Goal: Check status

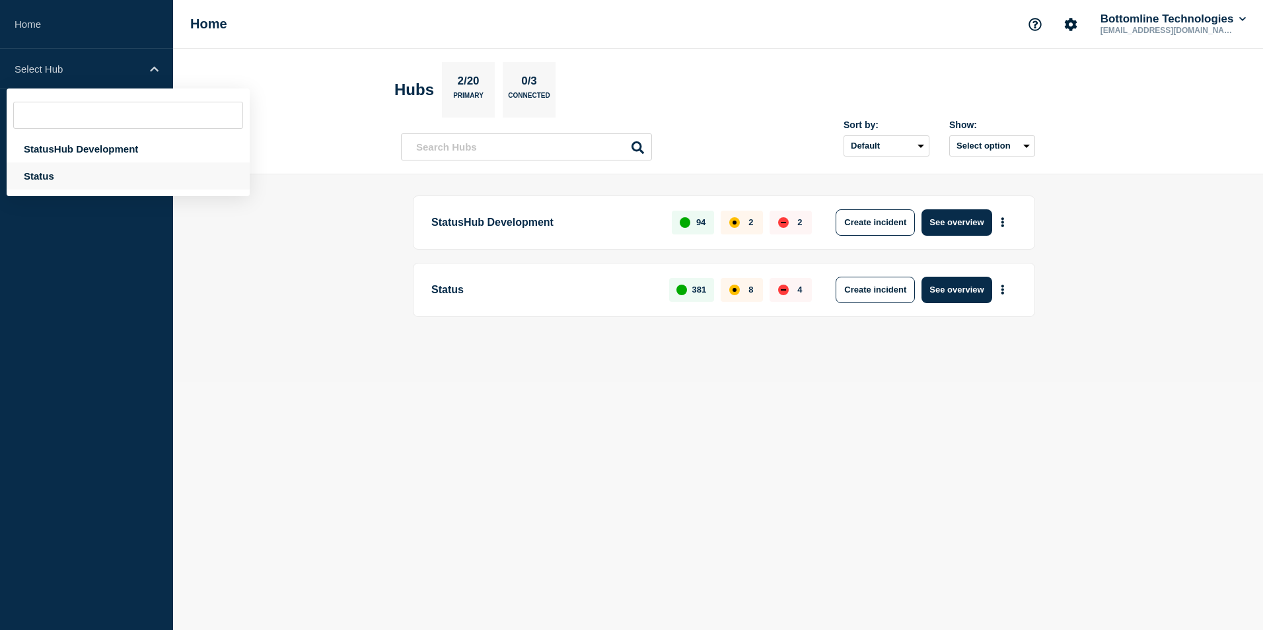
click at [79, 178] on div "Status" at bounding box center [128, 175] width 243 height 27
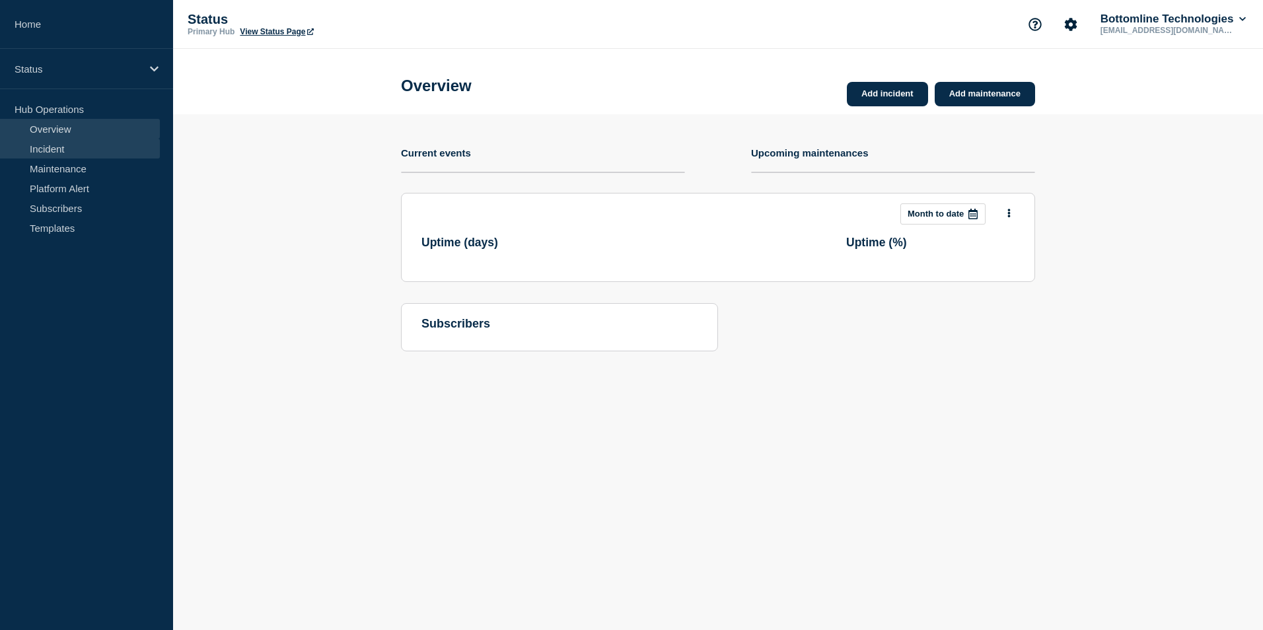
click at [106, 155] on link "Incident" at bounding box center [80, 149] width 160 height 20
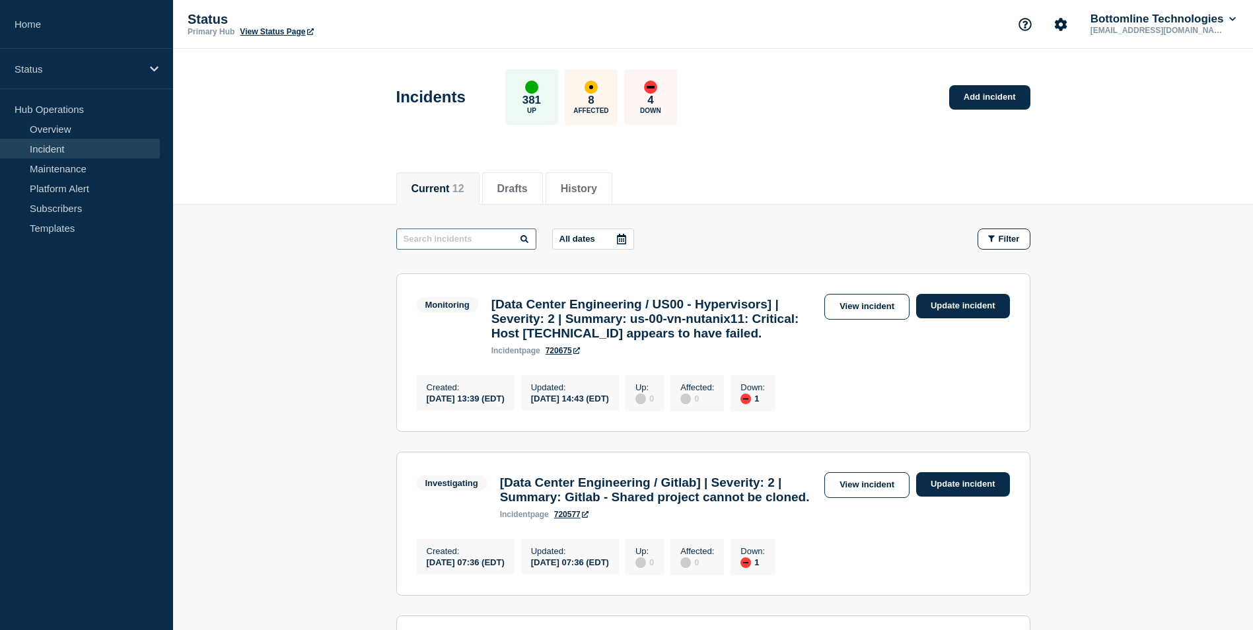
click at [483, 236] on input "text" at bounding box center [466, 239] width 140 height 21
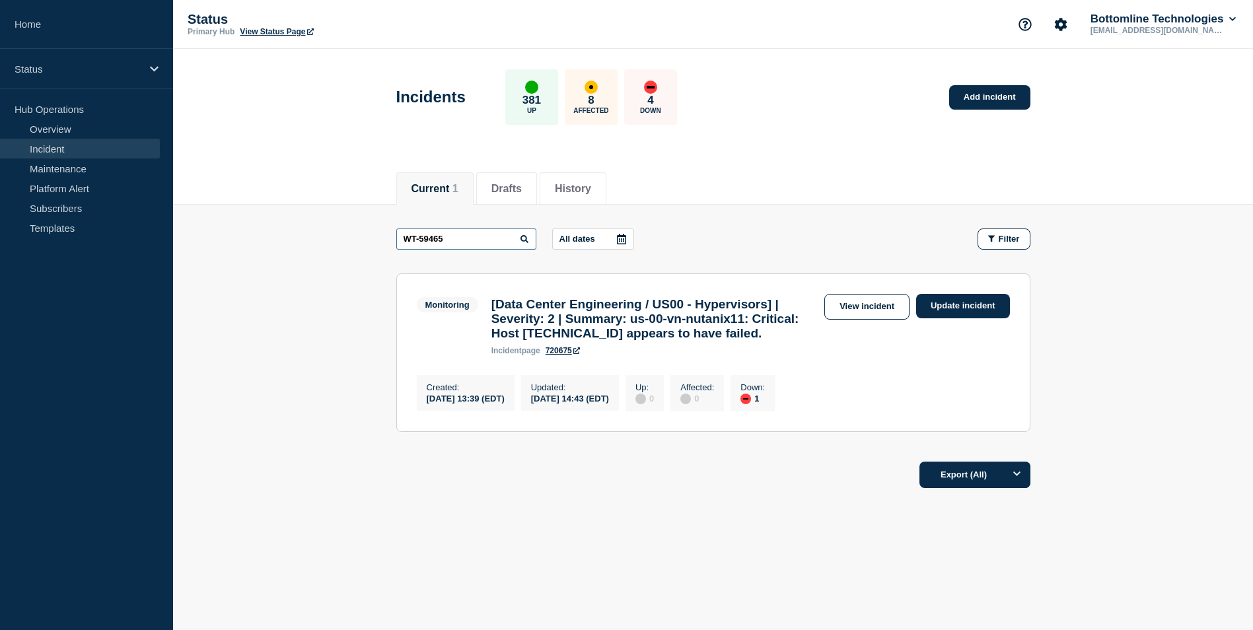
type input "WT-59465"
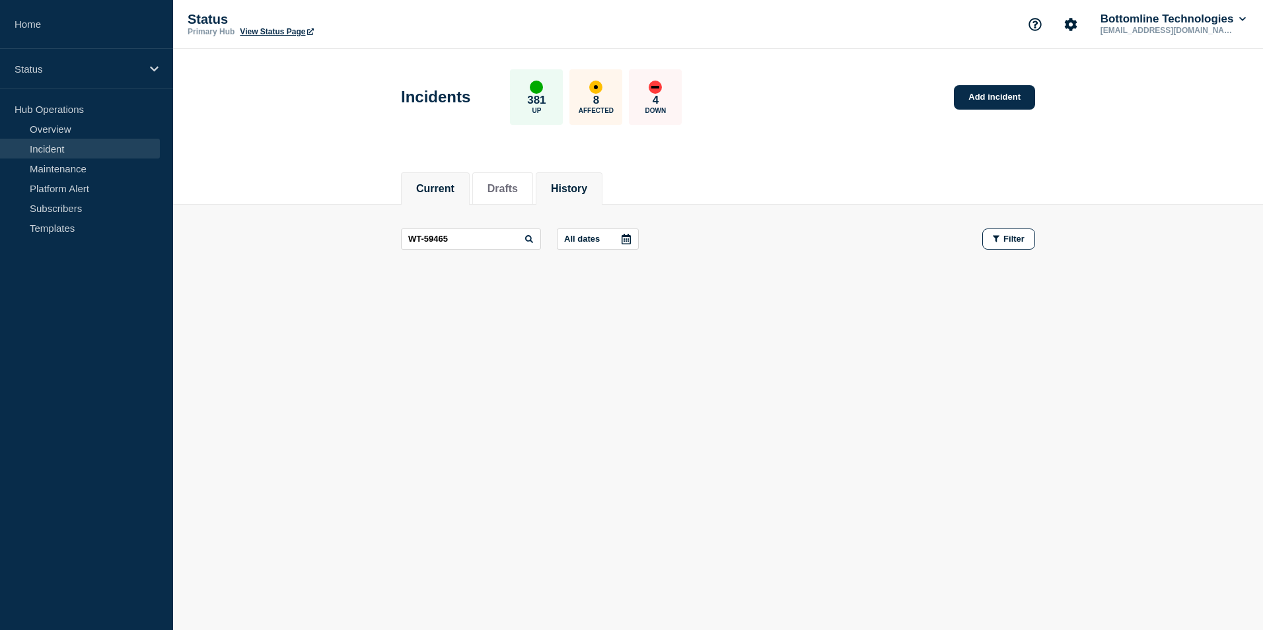
click at [577, 194] on button "History" at bounding box center [569, 189] width 36 height 12
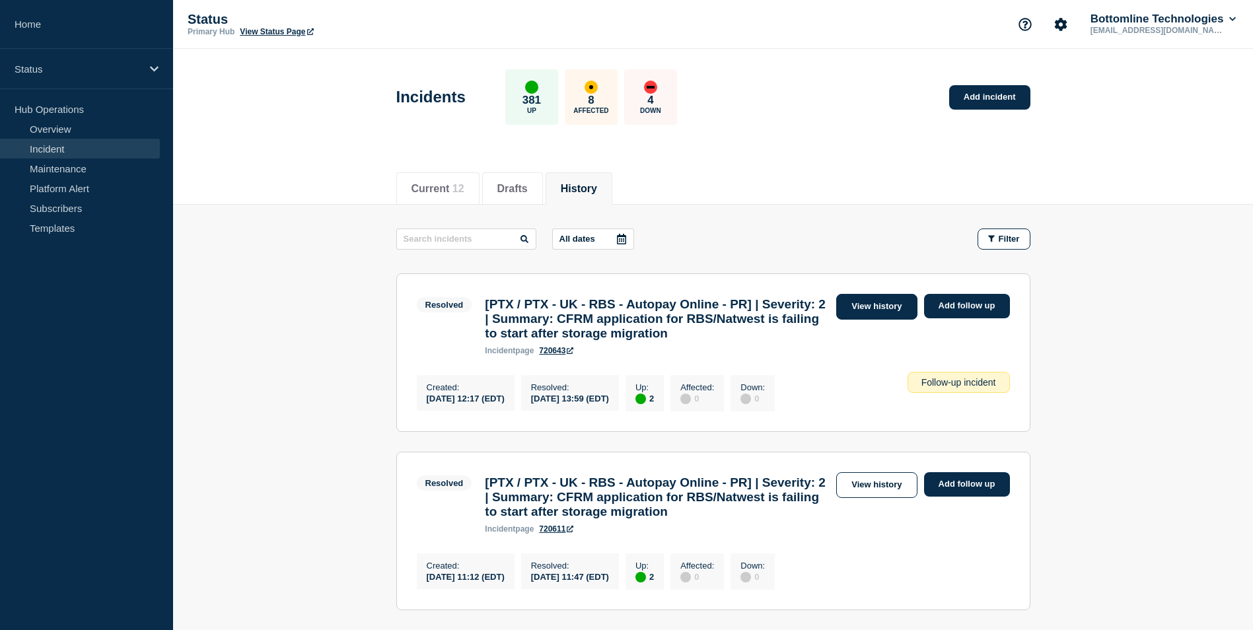
click at [872, 306] on link "View history" at bounding box center [876, 307] width 81 height 26
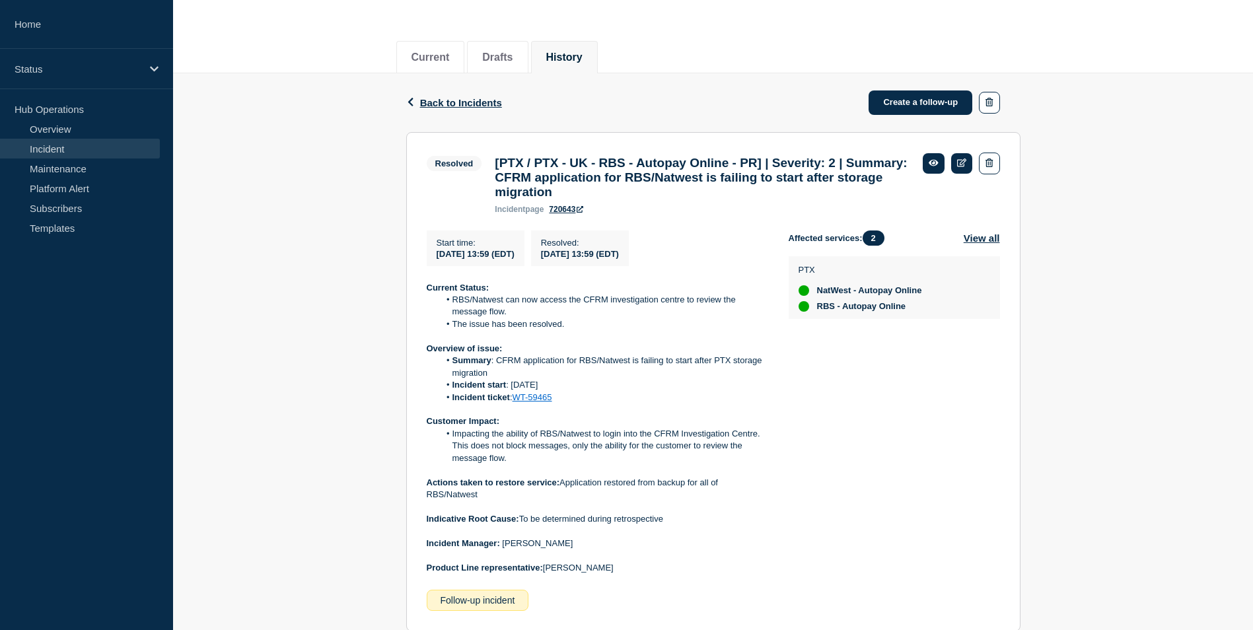
scroll to position [132, 0]
